Goal: Task Accomplishment & Management: Manage account settings

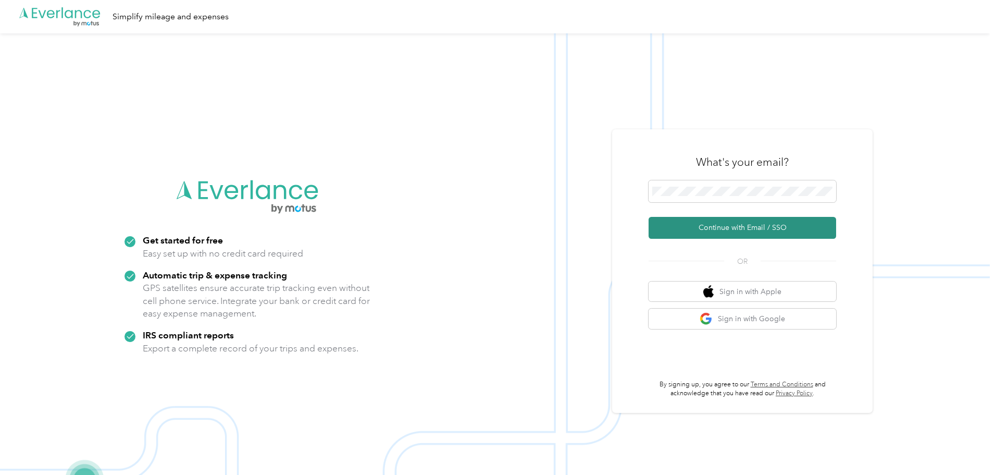
click at [741, 229] on button "Continue with Email / SSO" at bounding box center [743, 228] width 188 height 22
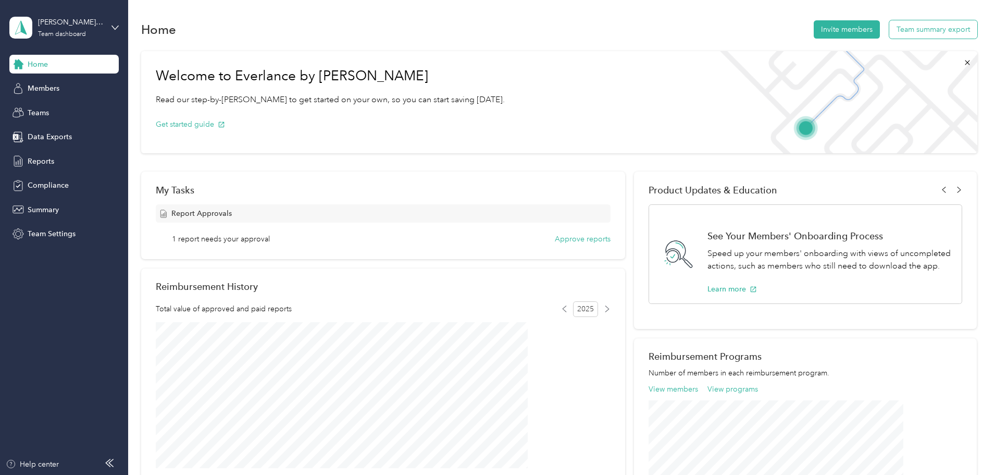
click at [889, 31] on button "Team summary export" at bounding box center [933, 29] width 88 height 18
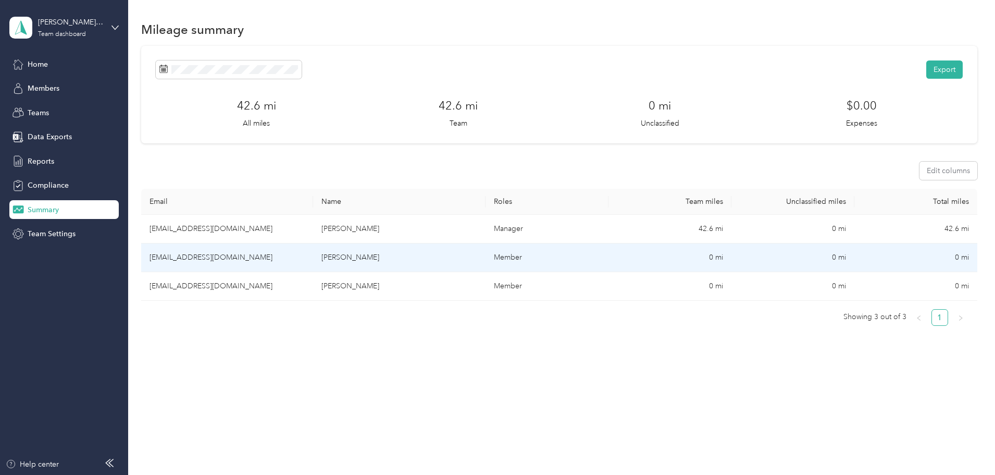
click at [253, 257] on td "[EMAIL_ADDRESS][DOMAIN_NAME]" at bounding box center [227, 257] width 172 height 29
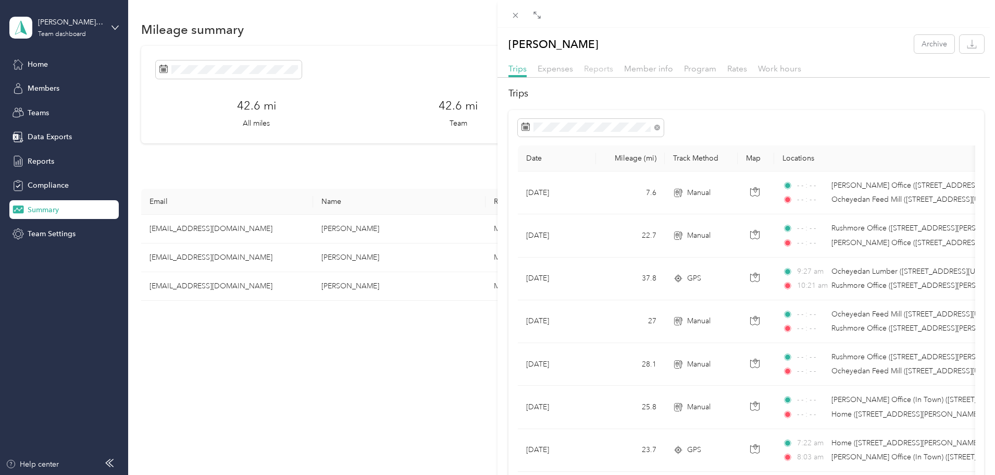
click at [599, 69] on span "Reports" at bounding box center [598, 69] width 29 height 10
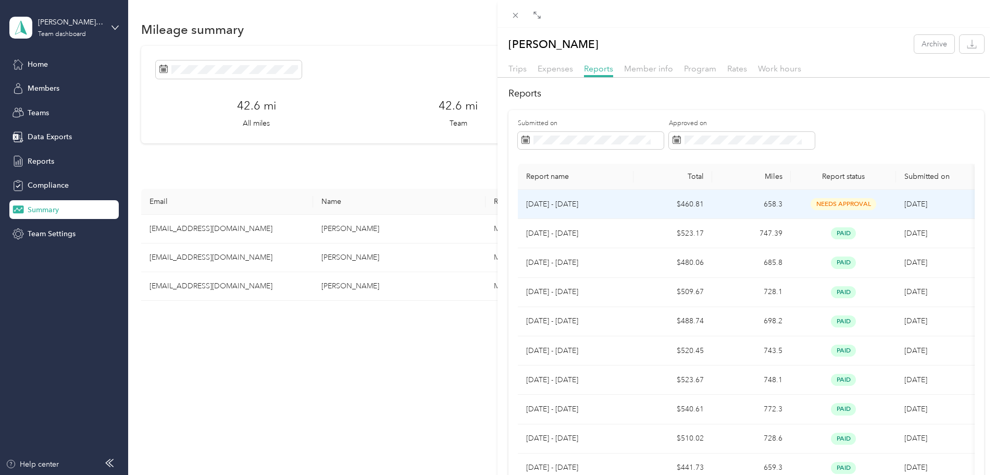
click at [838, 202] on span "needs approval" at bounding box center [844, 204] width 66 height 12
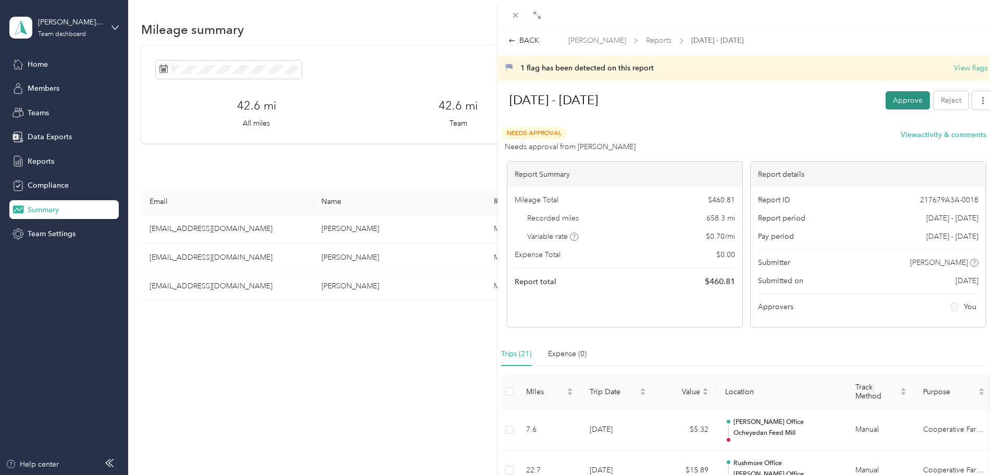
click at [894, 97] on button "Approve" at bounding box center [908, 100] width 44 height 18
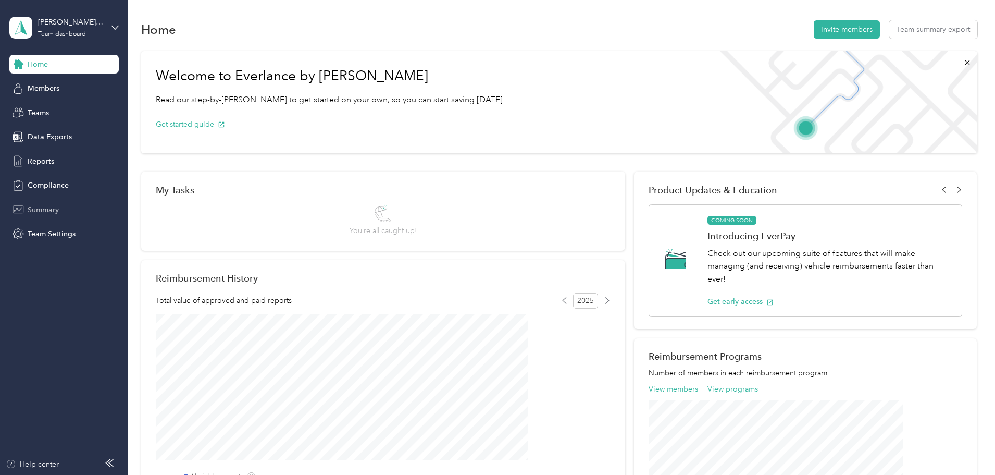
click at [35, 212] on span "Summary" at bounding box center [43, 209] width 31 height 11
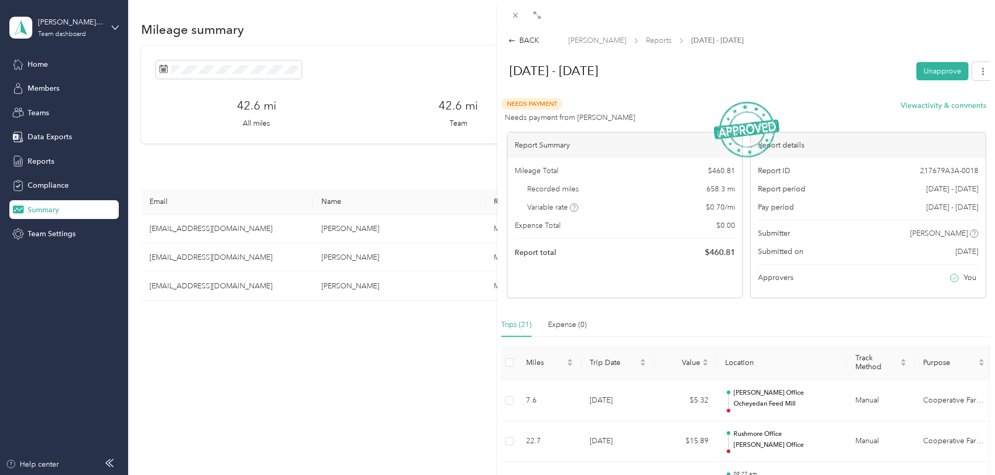
click at [263, 287] on div "BACK [PERSON_NAME] Reports [DATE] - [DATE] [DATE] - [DATE] Unapprove Needs Paym…" at bounding box center [497, 237] width 995 height 475
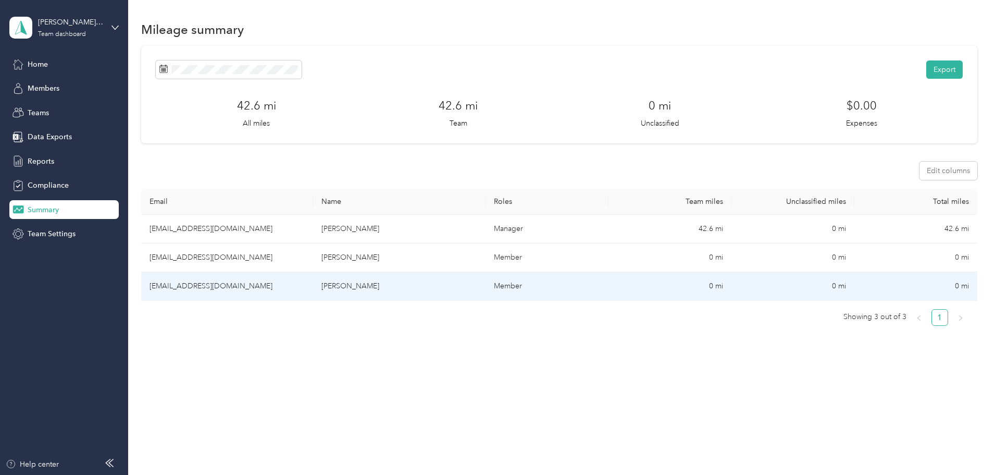
click at [393, 282] on td "[PERSON_NAME]" at bounding box center [399, 286] width 172 height 29
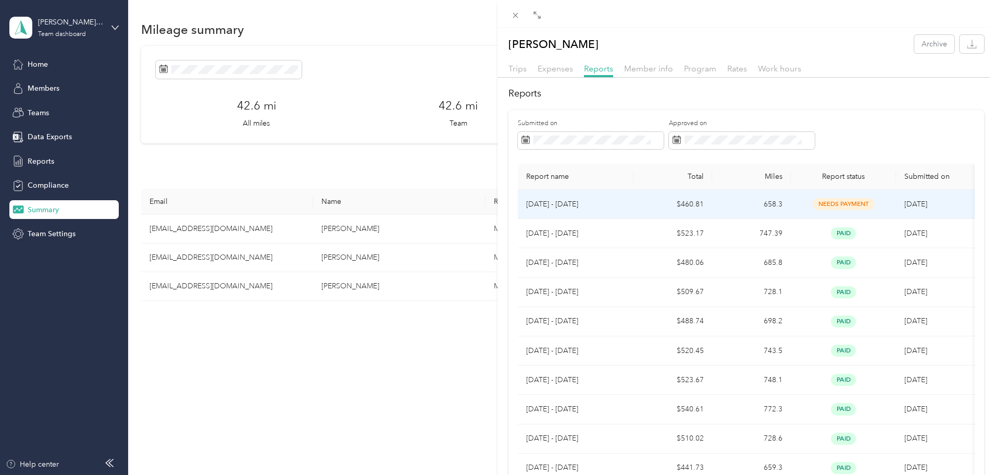
click at [837, 204] on span "needs payment" at bounding box center [843, 204] width 61 height 12
